Goal: Communication & Community: Share content

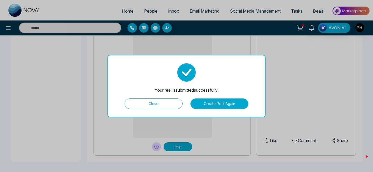
scroll to position [449, 0]
click at [152, 106] on button "Close" at bounding box center [154, 104] width 58 height 11
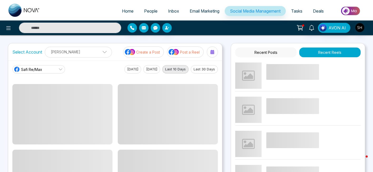
click at [185, 53] on p "Post a Reel" at bounding box center [190, 52] width 20 height 6
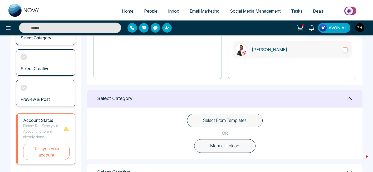
scroll to position [79, 0]
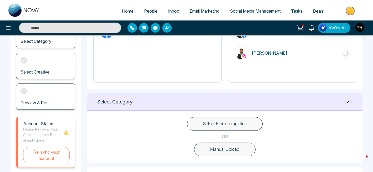
click at [227, 122] on button "Select From Templates" at bounding box center [225, 124] width 76 height 14
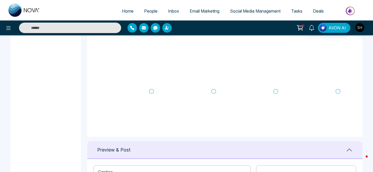
scroll to position [278, 0]
click at [276, 92] on icon at bounding box center [275, 92] width 5 height 5
type textarea "**********"
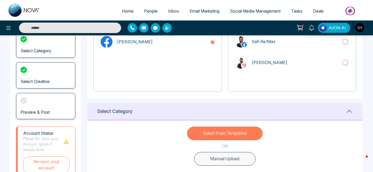
scroll to position [69, 0]
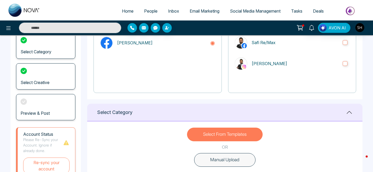
click at [244, 132] on button "Select From Templates" at bounding box center [225, 135] width 76 height 14
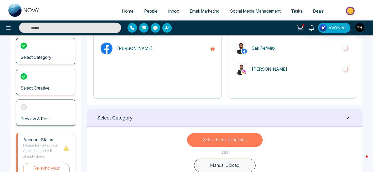
scroll to position [0, 0]
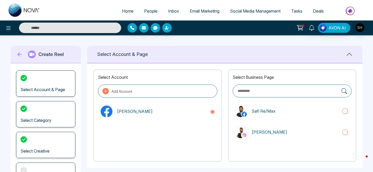
click at [245, 10] on span "Social Media Management" at bounding box center [255, 10] width 51 height 5
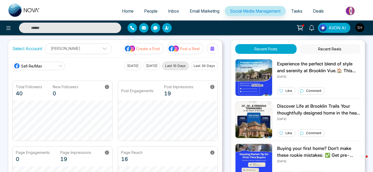
scroll to position [5, 0]
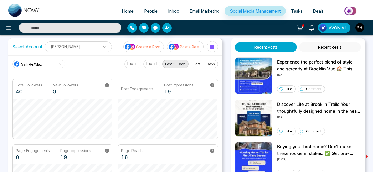
click at [192, 45] on p "Post a Reel" at bounding box center [190, 47] width 20 height 6
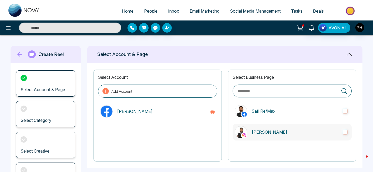
click at [348, 132] on label "[PERSON_NAME]" at bounding box center [291, 132] width 119 height 17
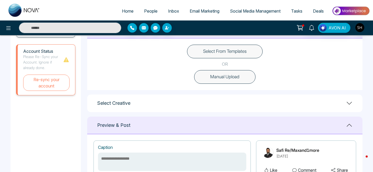
scroll to position [144, 0]
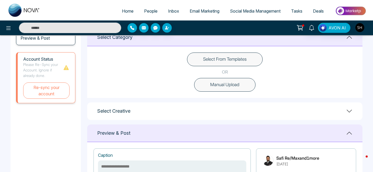
click at [229, 58] on button "Select From Templates" at bounding box center [225, 60] width 76 height 14
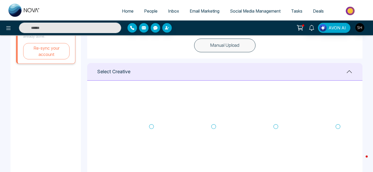
scroll to position [183, 0]
click at [276, 127] on icon at bounding box center [275, 127] width 5 height 5
type textarea "**********"
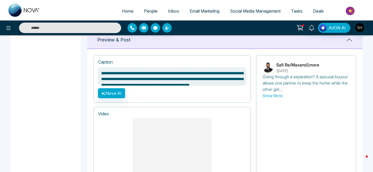
scroll to position [342, 0]
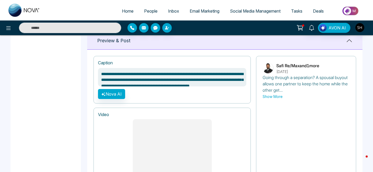
click at [275, 95] on button "Show More" at bounding box center [272, 97] width 20 height 6
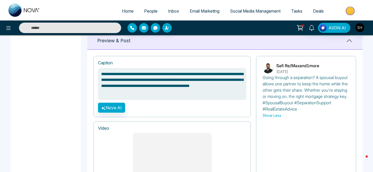
click at [303, 108] on p "Going through a separation? A spousal buyout allows one partner to keep the hom…" at bounding box center [305, 93] width 87 height 38
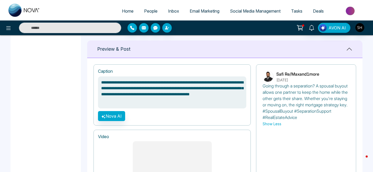
scroll to position [477, 0]
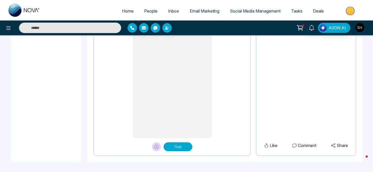
click at [180, 148] on button "Post" at bounding box center [177, 147] width 29 height 9
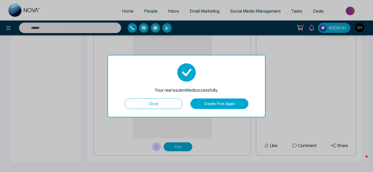
click at [156, 107] on button "Close" at bounding box center [154, 104] width 58 height 11
